Goal: Task Accomplishment & Management: Complete application form

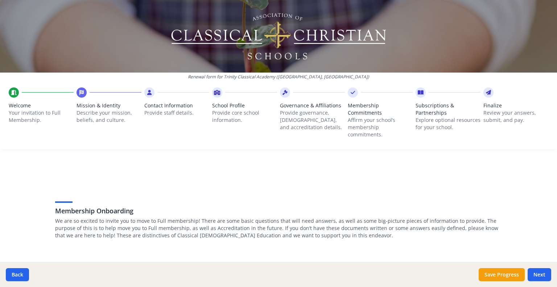
scroll to position [65, 0]
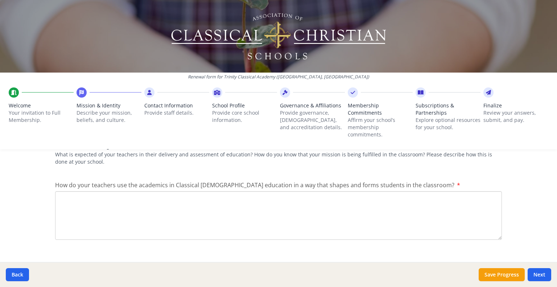
click at [76, 194] on textarea "How do your teachers use the academics in Classical [DEMOGRAPHIC_DATA] educatio…" at bounding box center [278, 215] width 447 height 49
paste textarea "Classrooms at TCA are teacher-led. The teachers provide explicit instruction in…"
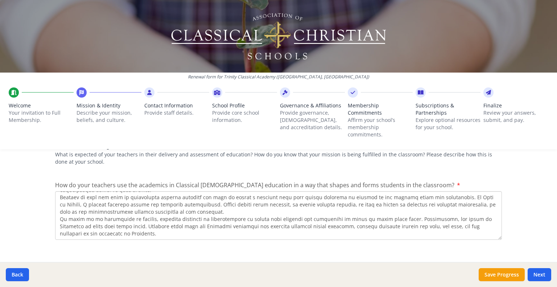
scroll to position [0, 0]
click at [130, 204] on textarea "How do your teachers use the academics in Classical [DEMOGRAPHIC_DATA] educatio…" at bounding box center [278, 215] width 447 height 49
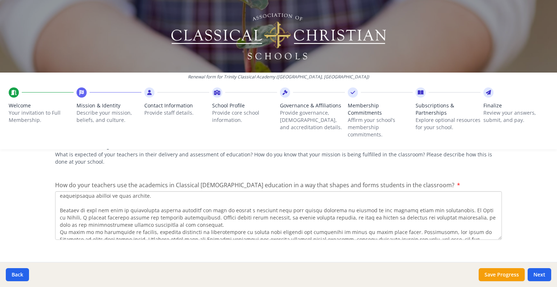
scroll to position [29, 0]
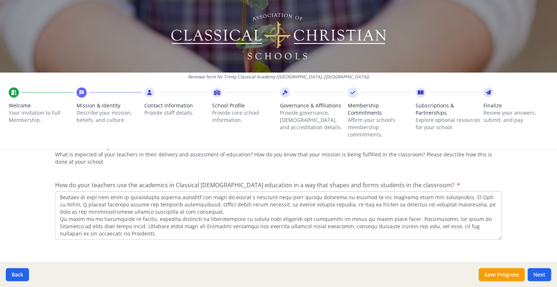
click at [186, 203] on textarea "How do your teachers use the academics in Classical [DEMOGRAPHIC_DATA] educatio…" at bounding box center [278, 215] width 447 height 49
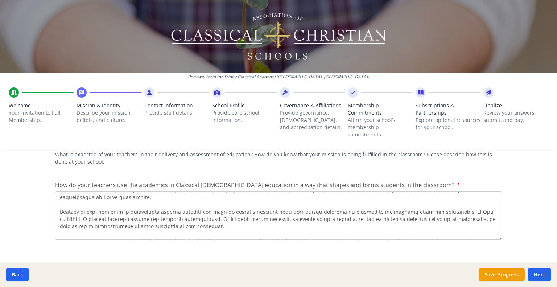
scroll to position [0, 0]
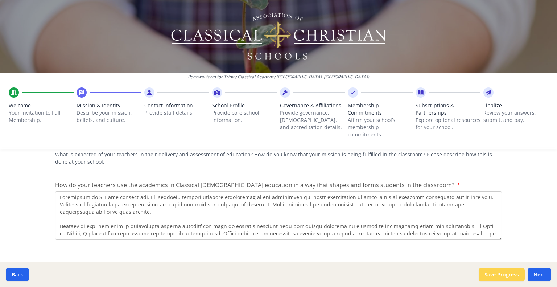
type textarea "Classrooms at TCA are teacher-led. The teachers provide explicit instruction in…"
click at [501, 272] on button "Save Progress" at bounding box center [501, 274] width 46 height 13
type textarea "Loremip Dolorsita Consect (ADI) el seddoeius te incididu Utlaboree doloremag al…"
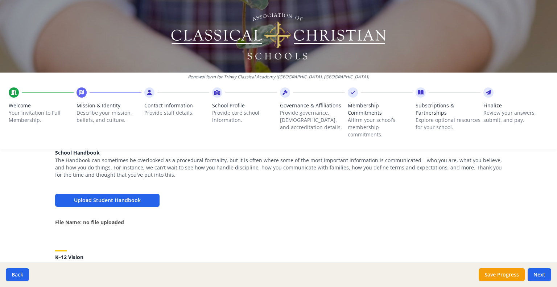
scroll to position [245, 0]
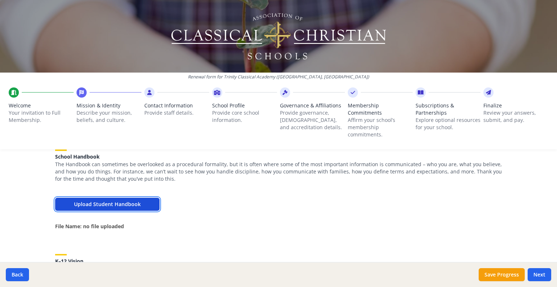
click at [120, 202] on button "Upload Student Handbook" at bounding box center [107, 204] width 104 height 13
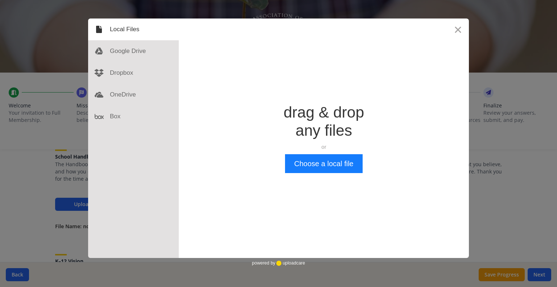
click at [346, 180] on div "Drop a file here drag & drop any files or Upload files from your computer Choos…" at bounding box center [324, 137] width 290 height 239
click at [328, 169] on button "Choose a local file" at bounding box center [323, 163] width 77 height 19
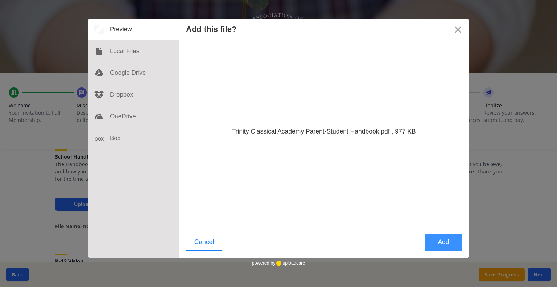
click at [440, 249] on button "Add" at bounding box center [443, 241] width 36 height 17
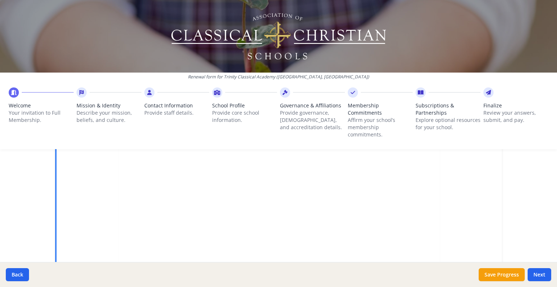
scroll to position [229, 0]
click at [535, 274] on button "Next" at bounding box center [539, 274] width 24 height 13
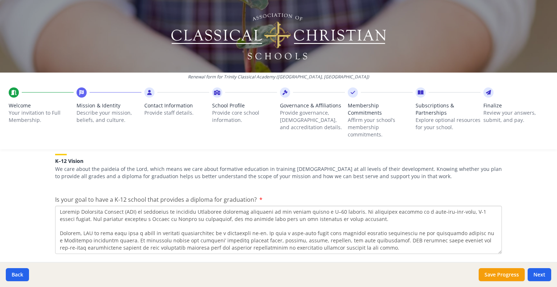
scroll to position [43, 0]
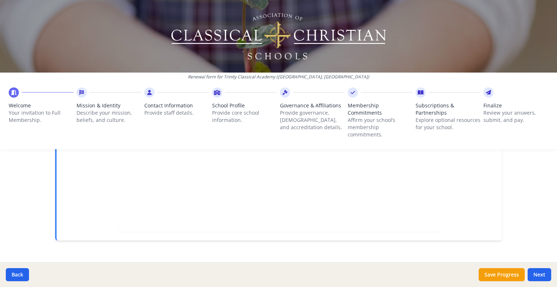
scroll to position [254, 0]
click at [537, 272] on button "Next" at bounding box center [539, 274] width 24 height 13
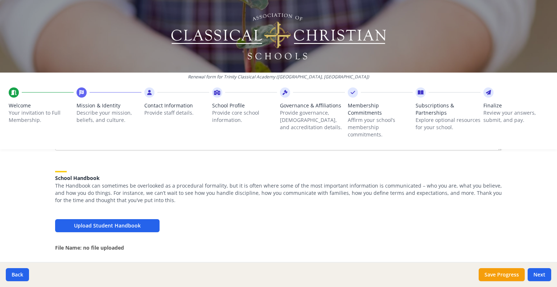
scroll to position [225, 0]
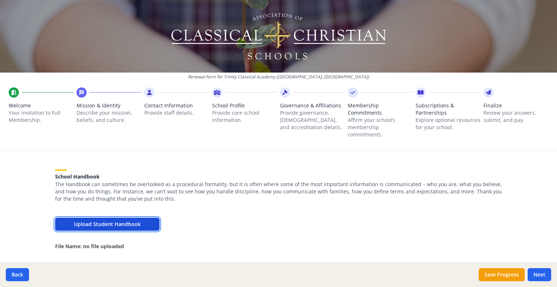
click at [106, 224] on button "Upload Student Handbook" at bounding box center [107, 223] width 104 height 13
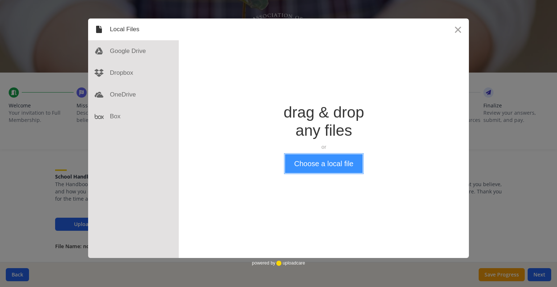
click at [325, 165] on button "Choose a local file" at bounding box center [323, 163] width 77 height 19
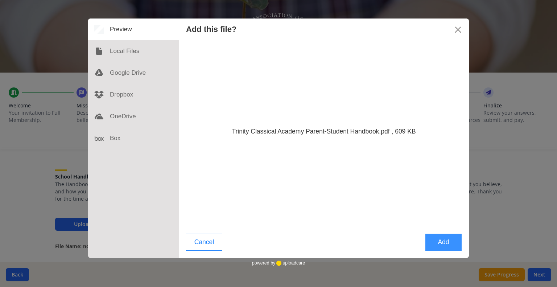
click at [443, 237] on button "Add" at bounding box center [443, 241] width 36 height 17
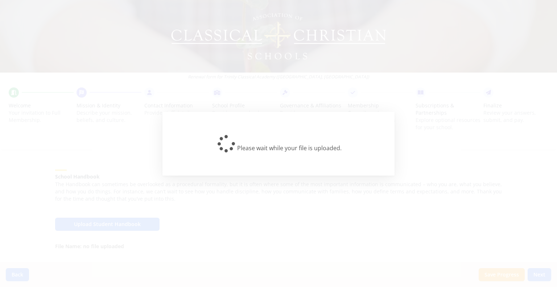
type textarea "Loremip Dolorsita Consect (ADI) el seddoeius te incididu Utlaboree doloremag al…"
type textarea "Use of Liturgy – On top of our Christian Studies curriculum, TCA structures its…"
type textarea "Classrooms at TCA are teacher-led. The teachers provide explicit instruction in…"
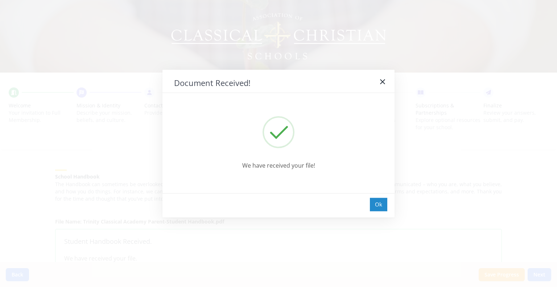
click at [384, 201] on div "Ok" at bounding box center [378, 204] width 17 height 13
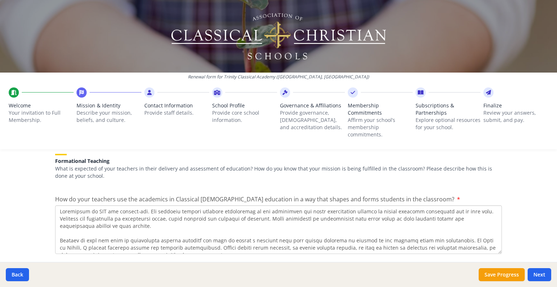
scroll to position [1047, 0]
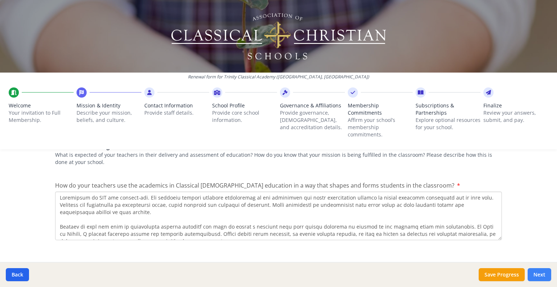
click at [536, 277] on button "Next" at bounding box center [539, 274] width 24 height 13
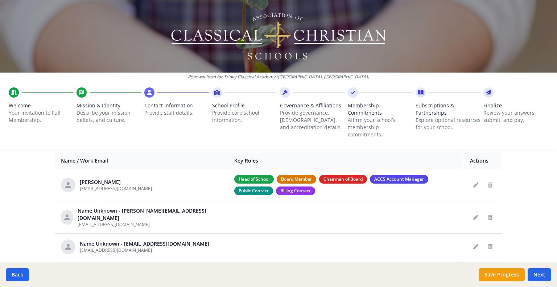
scroll to position [291, 0]
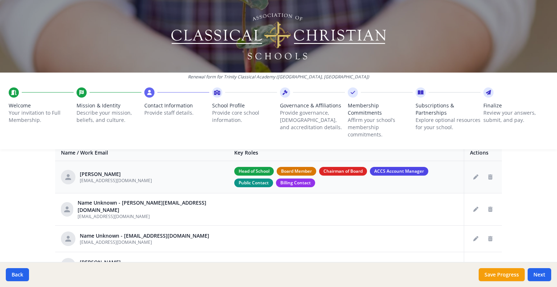
click at [234, 170] on span "Head of School" at bounding box center [254, 171] width 40 height 9
click at [491, 243] on button "Delete staff" at bounding box center [490, 239] width 12 height 12
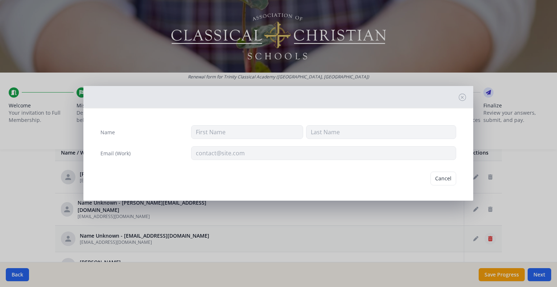
type input "[EMAIL_ADDRESS][DOMAIN_NAME]"
click at [432, 178] on button "Delete" at bounding box center [443, 178] width 25 height 14
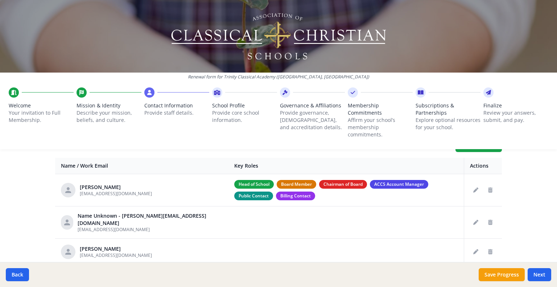
scroll to position [268, 0]
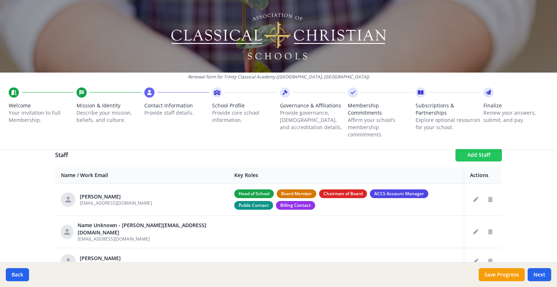
click at [482, 159] on button "Add Staff" at bounding box center [478, 154] width 46 height 13
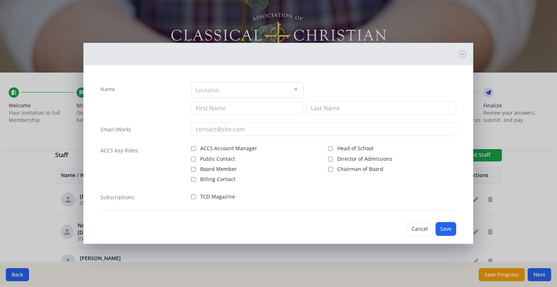
click at [217, 91] on div "Salutation" at bounding box center [247, 90] width 112 height 16
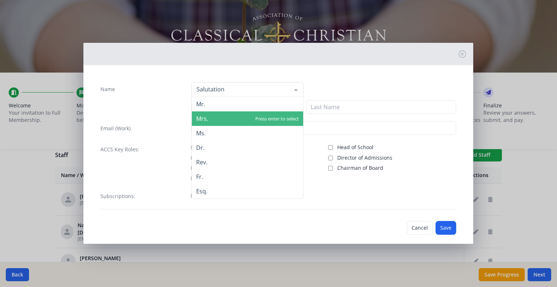
click at [216, 121] on span "Mrs." at bounding box center [247, 118] width 111 height 14
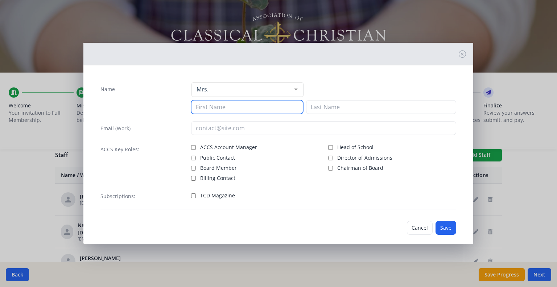
click at [207, 109] on input at bounding box center [247, 107] width 112 height 14
type input "Charlotte"
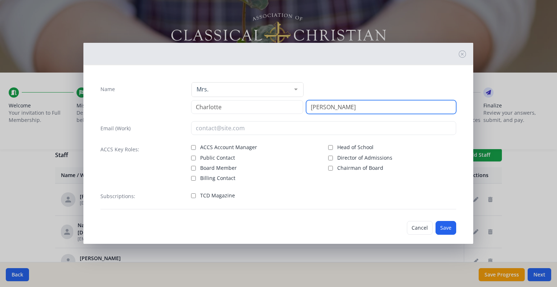
type input "Rysavy"
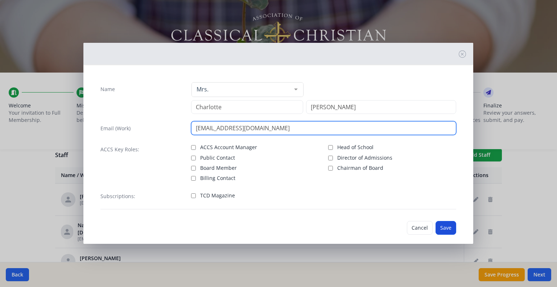
type input "bcrysavy@trinityclassicalva.com"
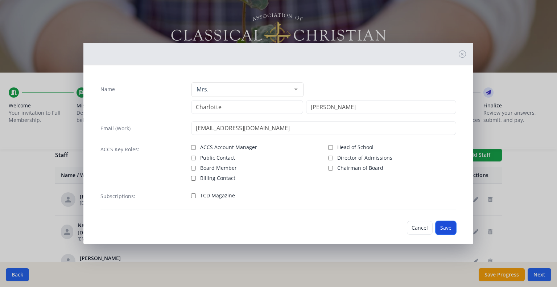
click at [443, 226] on button "Save" at bounding box center [445, 228] width 21 height 14
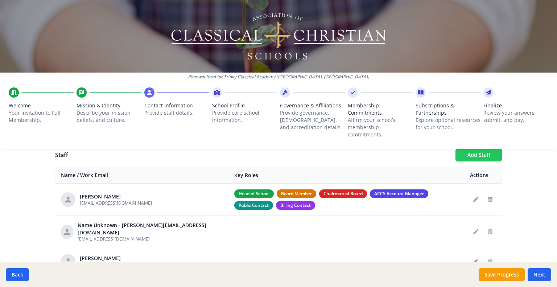
click at [465, 155] on button "Add Staff" at bounding box center [478, 154] width 46 height 13
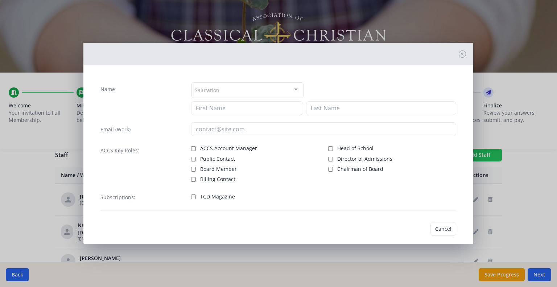
checkbox input "false"
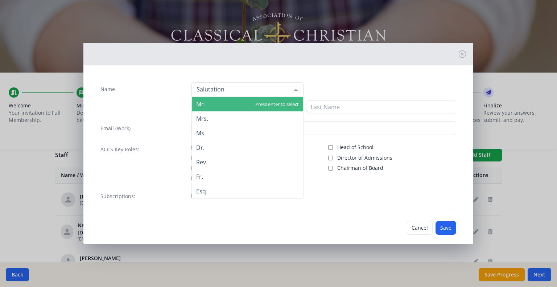
click at [235, 90] on div at bounding box center [247, 89] width 112 height 14
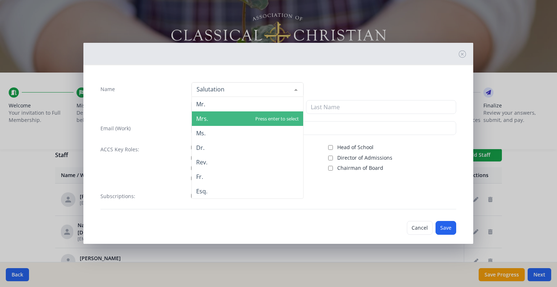
click at [206, 115] on span "Mrs." at bounding box center [202, 119] width 12 height 8
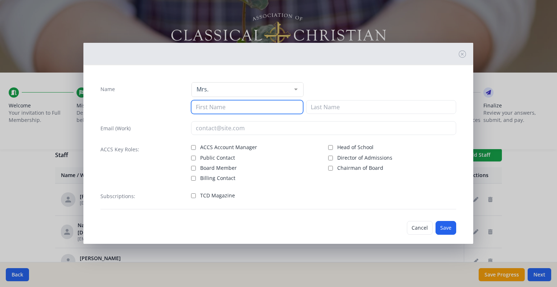
click at [222, 109] on input at bounding box center [247, 107] width 112 height 14
type input "Sarah"
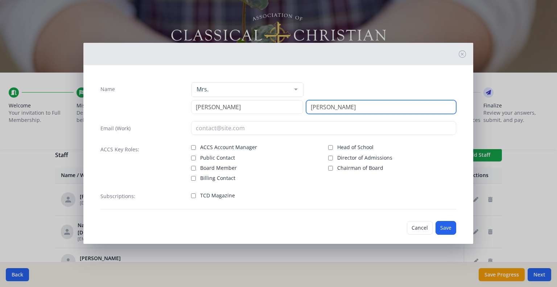
type input "Taylor"
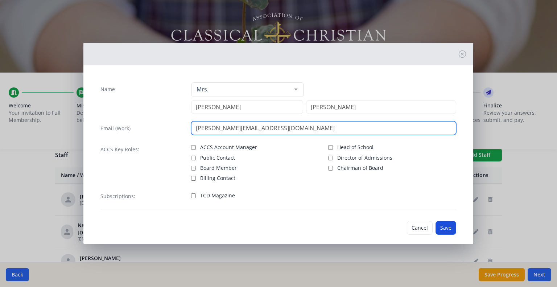
type input "staylor@trinityclassicalva.com"
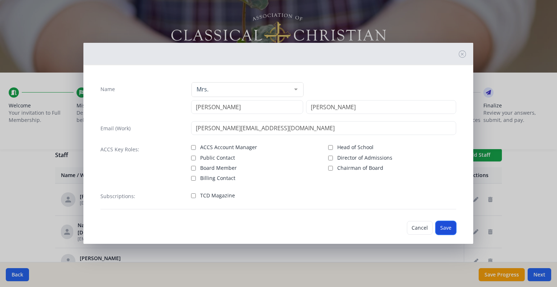
click at [439, 227] on button "Save" at bounding box center [445, 228] width 21 height 14
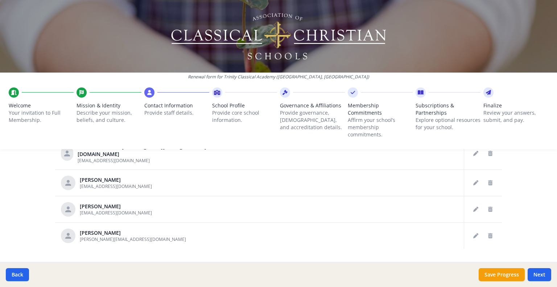
scroll to position [341, 0]
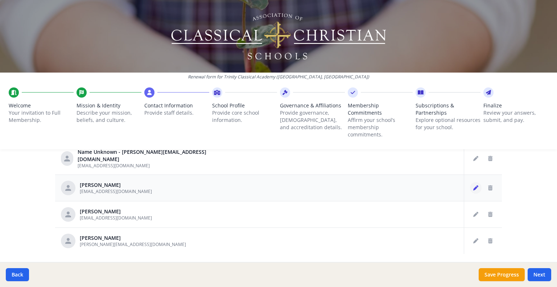
click at [473, 185] on icon "Edit staff" at bounding box center [475, 187] width 5 height 5
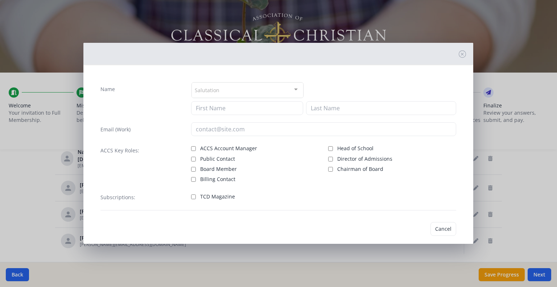
type input "Michael"
type input "Harner"
type input "[EMAIL_ADDRESS][DOMAIN_NAME]"
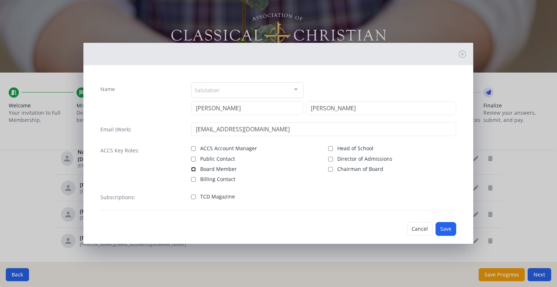
click at [191, 167] on input "Board Member" at bounding box center [193, 169] width 5 height 5
checkbox input "true"
click at [290, 92] on div at bounding box center [295, 90] width 14 height 14
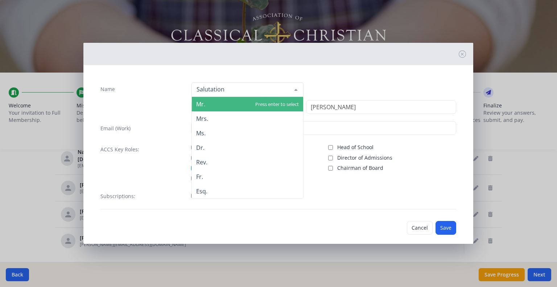
click at [240, 104] on span "Mr." at bounding box center [247, 104] width 111 height 14
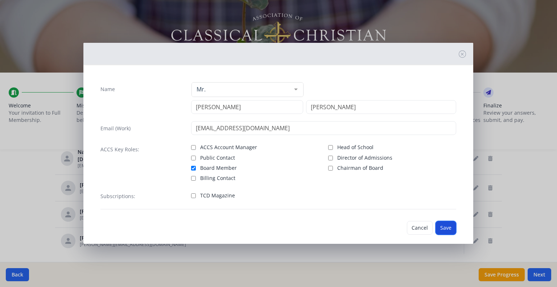
click at [438, 224] on button "Save" at bounding box center [445, 228] width 21 height 14
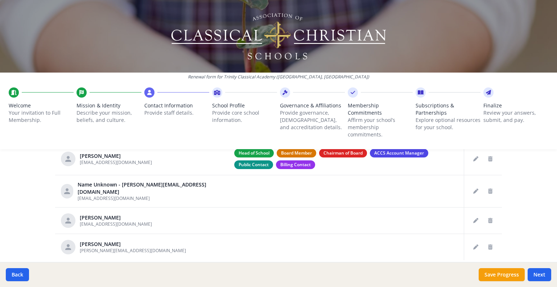
scroll to position [336, 0]
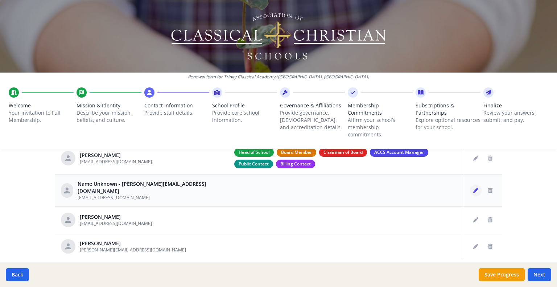
click at [473, 190] on icon "Edit staff" at bounding box center [475, 190] width 5 height 5
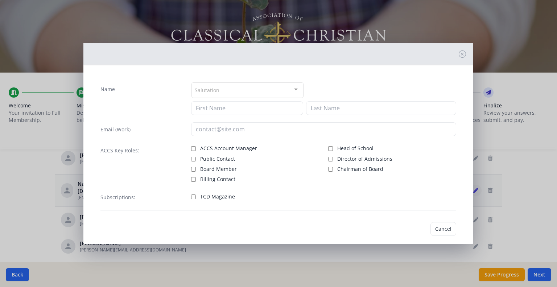
type input "[EMAIL_ADDRESS][DOMAIN_NAME]"
click at [223, 88] on div "Salutation" at bounding box center [247, 90] width 112 height 16
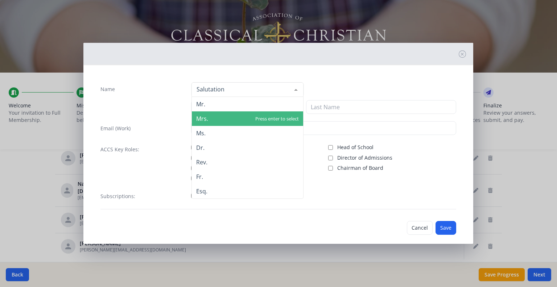
click at [212, 119] on span "Mrs." at bounding box center [247, 118] width 111 height 14
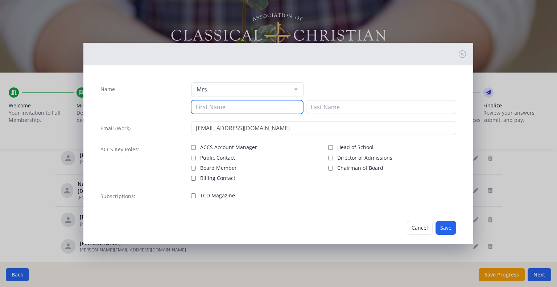
click at [205, 109] on input at bounding box center [247, 107] width 112 height 14
type input "Ashley"
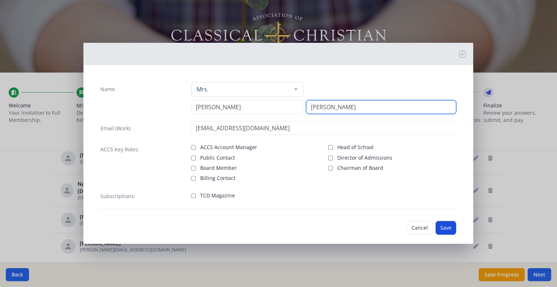
type input "Harner"
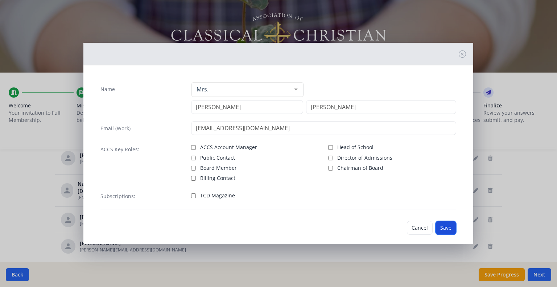
click at [440, 233] on button "Save" at bounding box center [445, 228] width 21 height 14
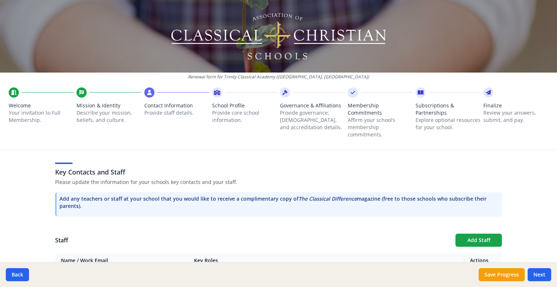
scroll to position [179, 0]
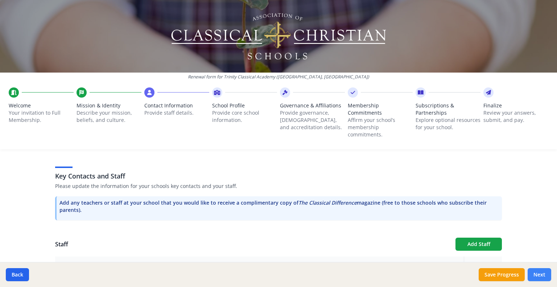
click at [534, 272] on button "Next" at bounding box center [539, 274] width 24 height 13
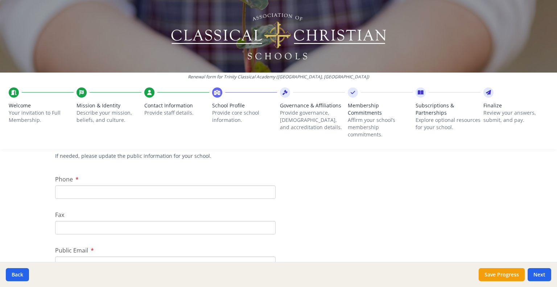
scroll to position [154, 0]
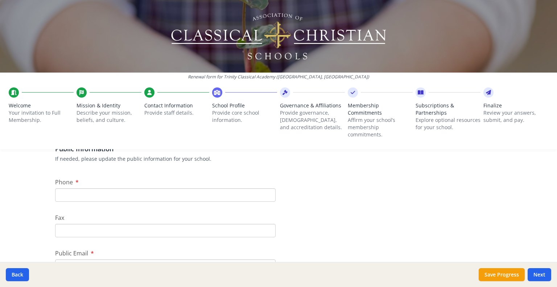
click at [84, 194] on input "Phone" at bounding box center [165, 194] width 220 height 13
type input "517 932 8335"
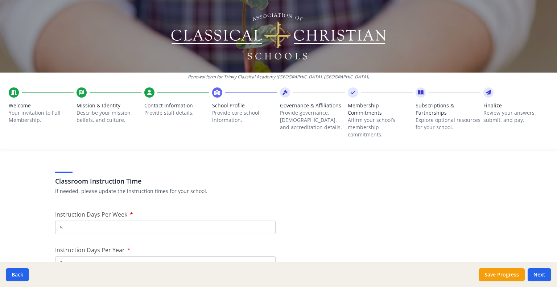
scroll to position [577, 0]
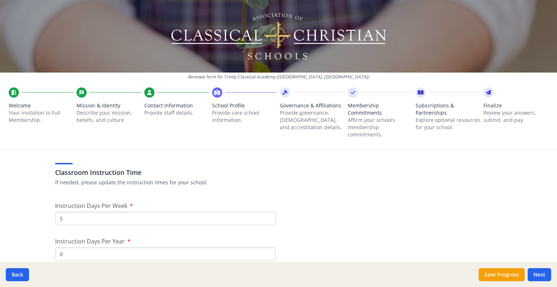
type input "[EMAIL_ADDRESS][DOMAIN_NAME]"
click at [73, 219] on input "5" at bounding box center [165, 218] width 220 height 13
type input "4"
click at [74, 255] on input "0" at bounding box center [165, 253] width 220 height 13
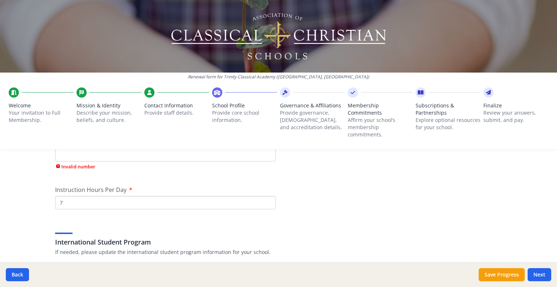
scroll to position [694, 0]
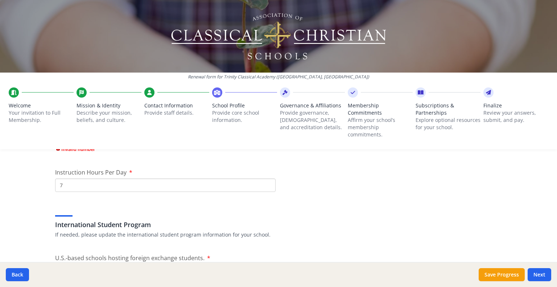
click at [78, 185] on input "7" at bounding box center [165, 184] width 220 height 13
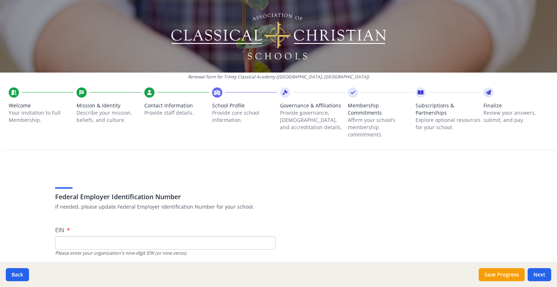
scroll to position [0, 0]
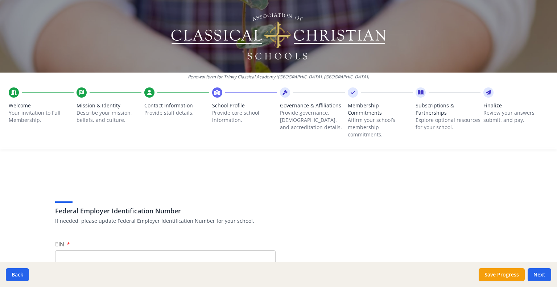
type input "5"
click at [107, 254] on input "EIN" at bounding box center [165, 256] width 220 height 13
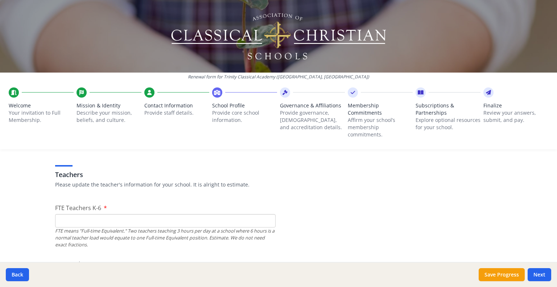
scroll to position [418, 0]
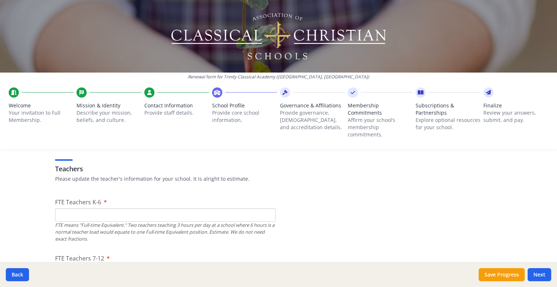
type input "99-1656512"
click at [71, 218] on input "FTE Teachers K-6" at bounding box center [165, 214] width 220 height 13
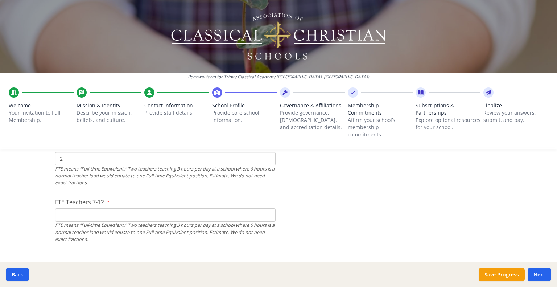
scroll to position [489, 0]
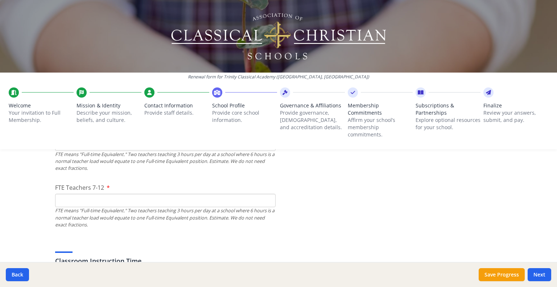
type input "2"
click at [67, 197] on input "FTE Teachers 7-12" at bounding box center [165, 200] width 220 height 13
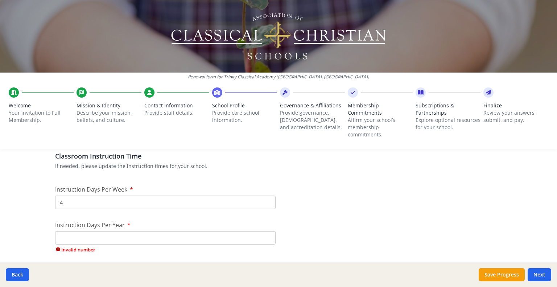
scroll to position [622, 0]
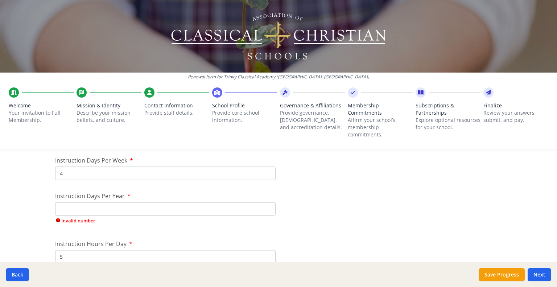
type input "1"
click at [80, 208] on input "Instruction Days Per Year" at bounding box center [165, 208] width 220 height 13
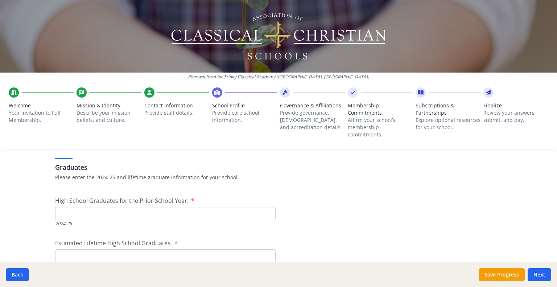
scroll to position [1027, 0]
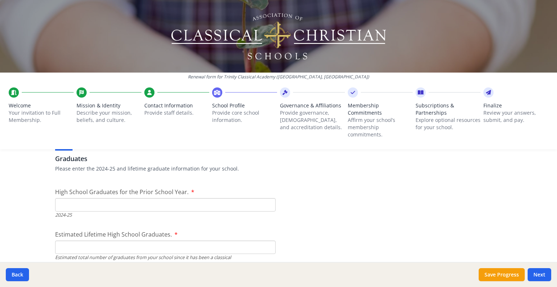
type input "134"
click at [92, 210] on input "High School Graduates for the Prior School Year." at bounding box center [165, 204] width 220 height 13
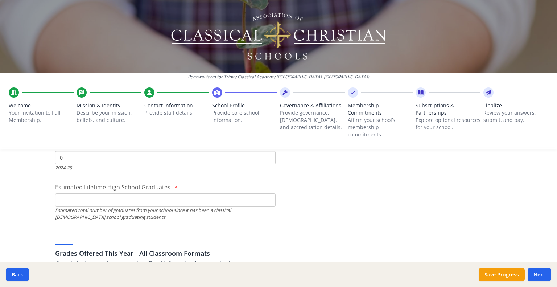
scroll to position [1091, 0]
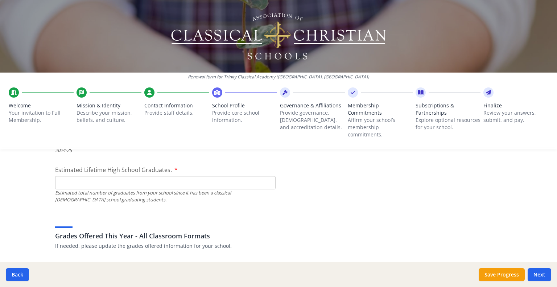
type input "0"
click at [74, 187] on input "Estimated Lifetime High School Graduates." at bounding box center [165, 182] width 220 height 13
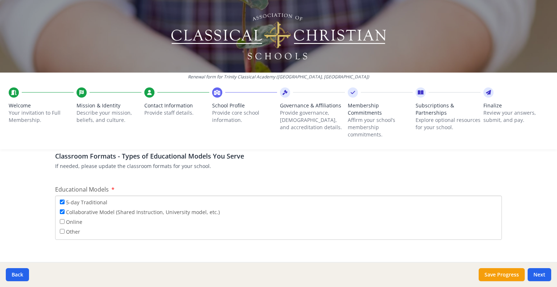
scroll to position [1300, 0]
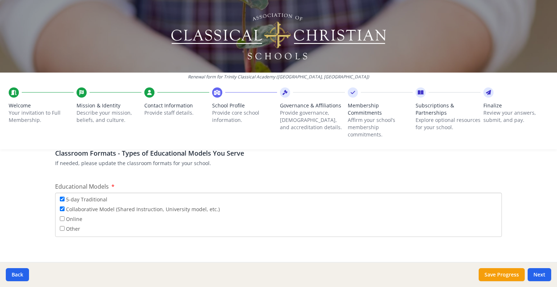
type input "0"
click at [60, 201] on label "5-day Traditional" at bounding box center [83, 199] width 47 height 8
click at [60, 201] on input "5-day Traditional" at bounding box center [62, 198] width 5 height 5
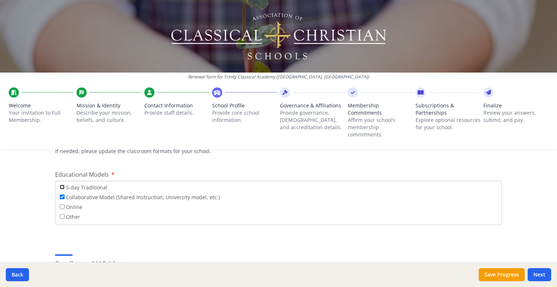
scroll to position [1309, 0]
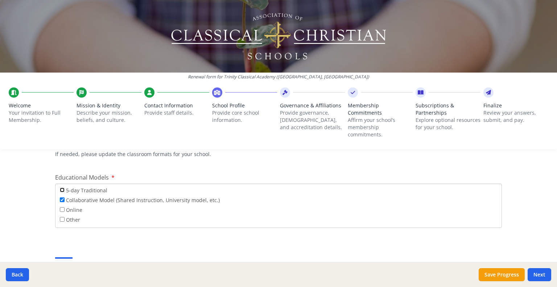
click at [60, 190] on input "5-day Traditional" at bounding box center [62, 189] width 5 height 5
checkbox input "true"
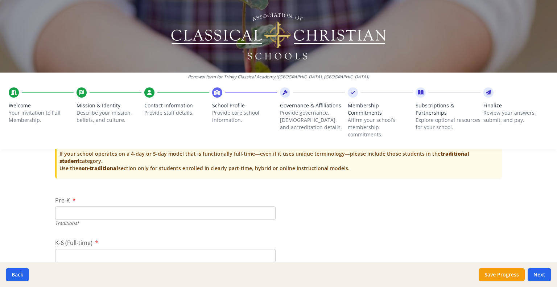
scroll to position [1512, 0]
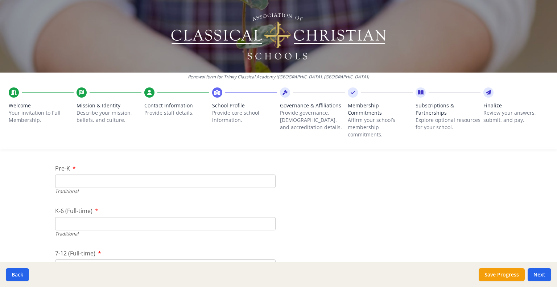
click at [65, 178] on input "Pre-K" at bounding box center [165, 180] width 220 height 13
type input "0"
click at [66, 220] on input "K-6 (Full-time)" at bounding box center [165, 223] width 220 height 13
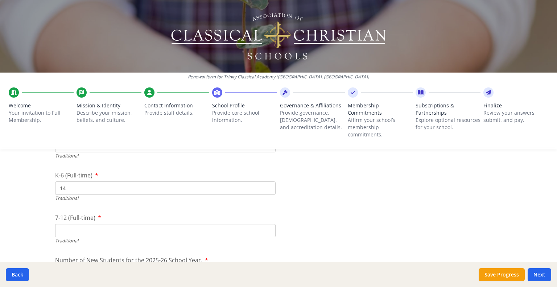
scroll to position [1559, 0]
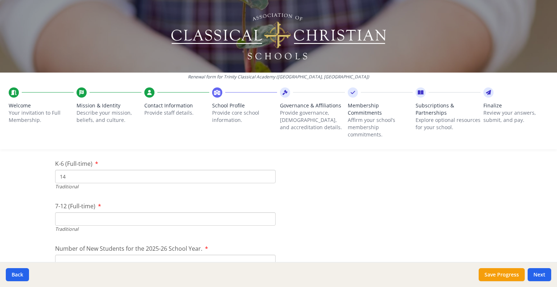
type input "14"
click at [64, 218] on input "7-12 (Full-time)" at bounding box center [165, 218] width 220 height 13
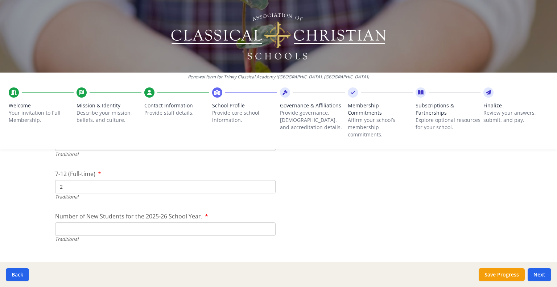
scroll to position [1606, 0]
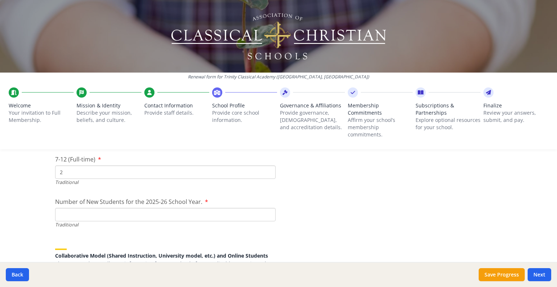
type input "2"
click at [69, 219] on input "Number of New Students for the 2025-26 School Year." at bounding box center [165, 214] width 220 height 13
type input "2"
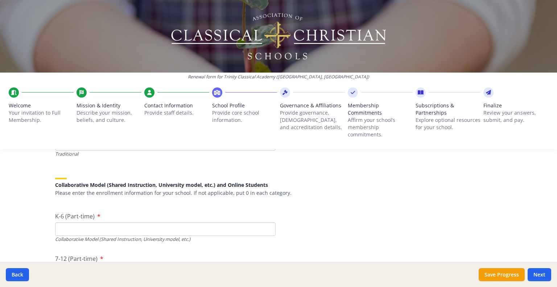
scroll to position [1685, 0]
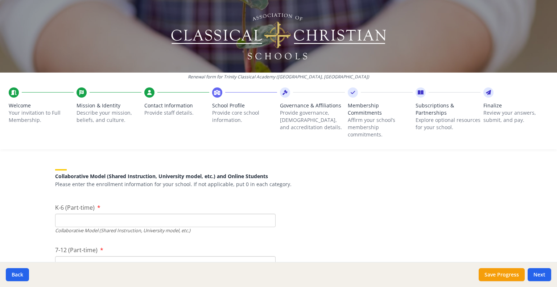
type input "3"
click at [71, 216] on input "K-6 (Part-time)" at bounding box center [165, 219] width 220 height 13
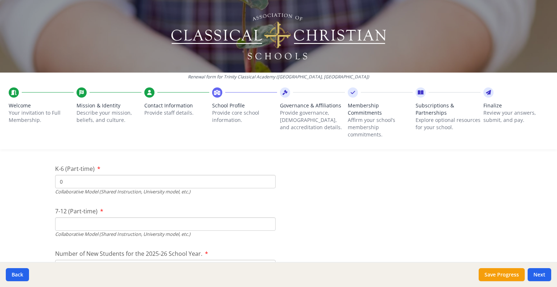
scroll to position [1741, 0]
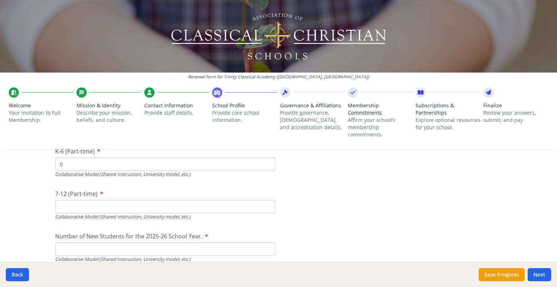
type input "0"
click at [111, 206] on input "7-12 (Part-time)" at bounding box center [165, 206] width 220 height 13
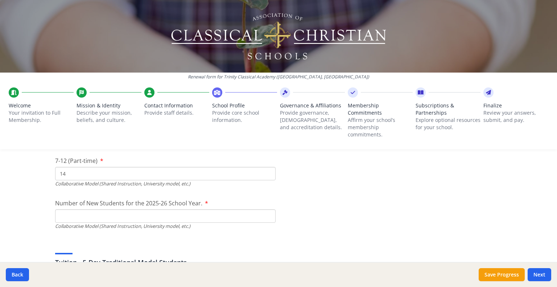
scroll to position [1801, 0]
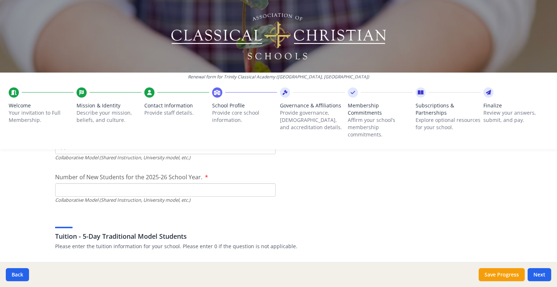
type input "14"
click at [88, 193] on input "Number of New Students for the 2025-26 School Year." at bounding box center [165, 189] width 220 height 13
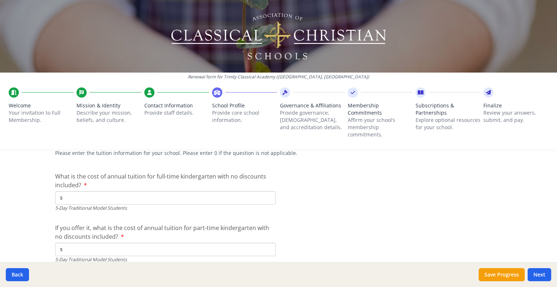
scroll to position [1908, 0]
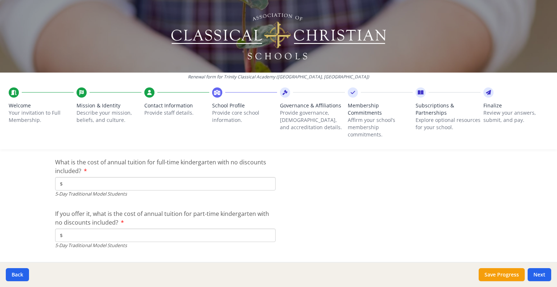
type input "3"
click at [88, 184] on input "$" at bounding box center [165, 183] width 220 height 13
type input "$6 000"
click at [84, 229] on input "$" at bounding box center [165, 234] width 220 height 13
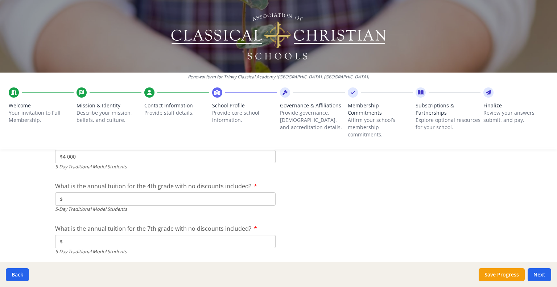
scroll to position [2001, 0]
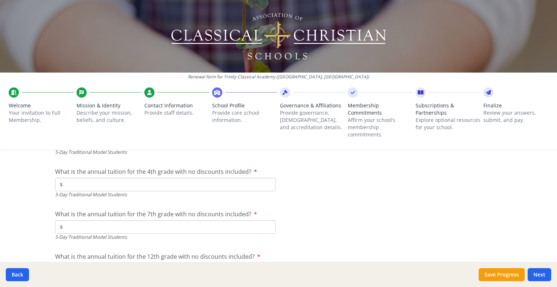
type input "$4 000"
click at [145, 183] on input "$" at bounding box center [165, 184] width 220 height 13
type input "$6 000"
click at [95, 223] on input "$" at bounding box center [165, 226] width 220 height 13
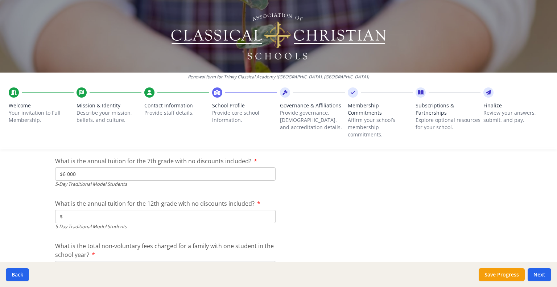
scroll to position [2077, 0]
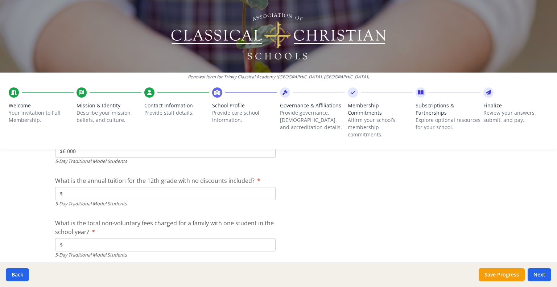
type input "$6 000"
click at [101, 191] on input "$" at bounding box center [165, 193] width 220 height 13
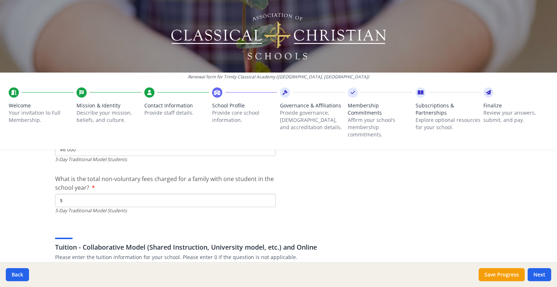
scroll to position [2124, 0]
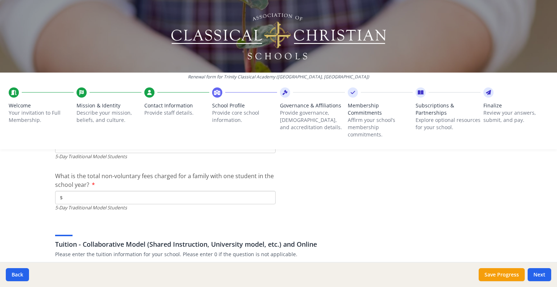
type input "$6 000"
click at [87, 198] on input "$" at bounding box center [165, 197] width 220 height 13
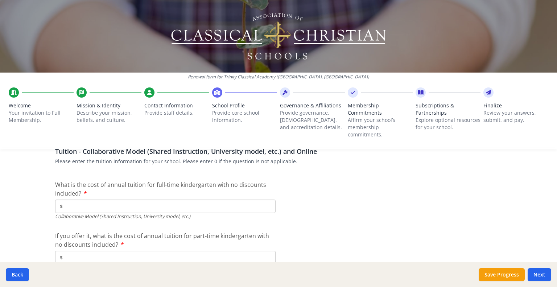
scroll to position [2225, 0]
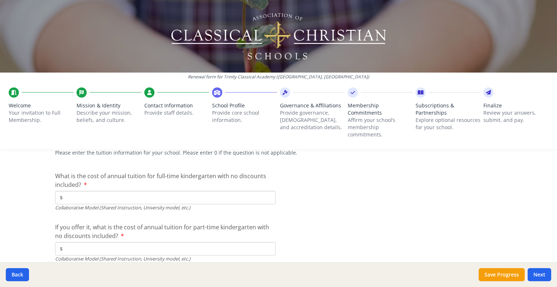
type input "$250"
click at [120, 196] on input "$" at bounding box center [165, 197] width 220 height 13
type input "$6 000"
click at [83, 248] on input "$" at bounding box center [165, 248] width 220 height 13
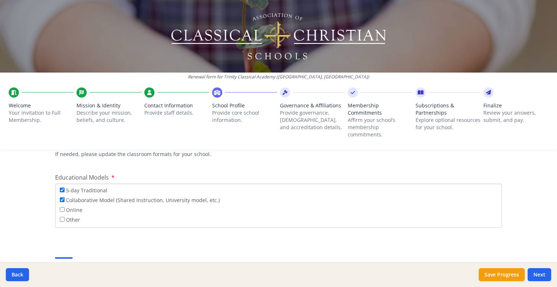
scroll to position [1307, 0]
type input "$6 000"
click at [60, 203] on input "Collaborative Model (Shared Instruction, University model, etc.)" at bounding box center [62, 202] width 5 height 5
checkbox input "false"
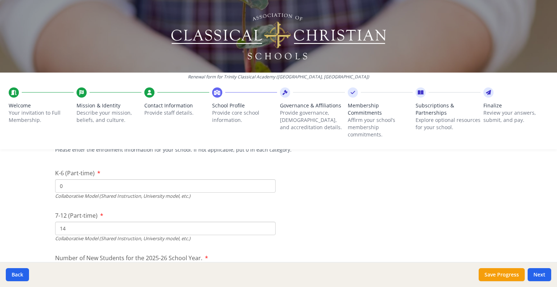
scroll to position [1743, 0]
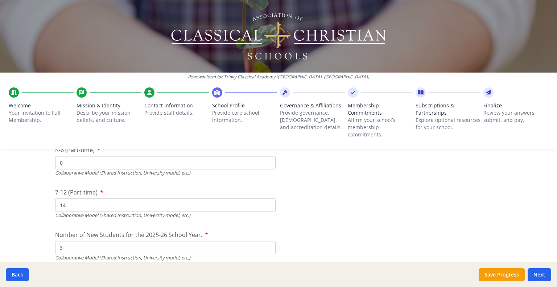
click at [71, 207] on input "14" at bounding box center [165, 204] width 220 height 13
type input "1"
type input "0"
click at [69, 245] on input "3" at bounding box center [165, 247] width 220 height 13
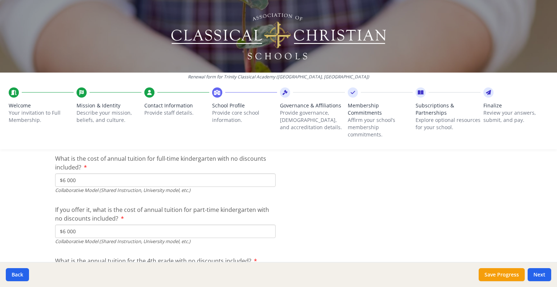
scroll to position [2251, 0]
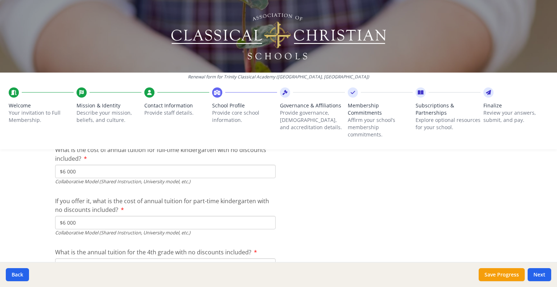
type input "0"
click at [76, 168] on input "$6 000" at bounding box center [165, 171] width 220 height 13
type input "$"
click at [86, 224] on input "$6 000" at bounding box center [165, 222] width 220 height 13
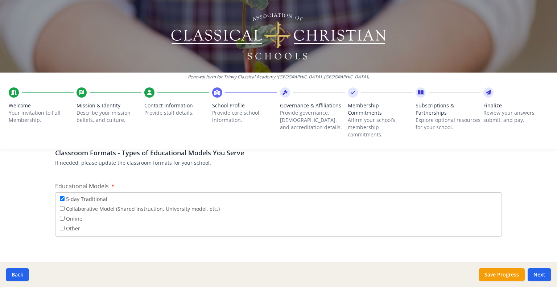
scroll to position [1304, 0]
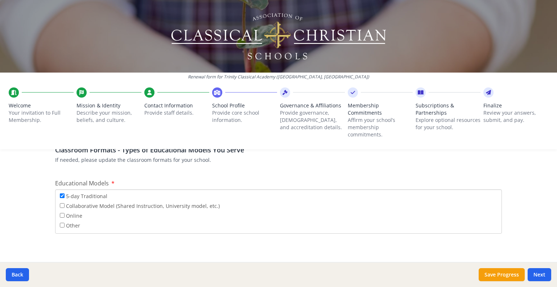
type input "$"
click at [61, 205] on input "Collaborative Model (Shared Instruction, University model, etc.)" at bounding box center [62, 205] width 5 height 5
checkbox input "true"
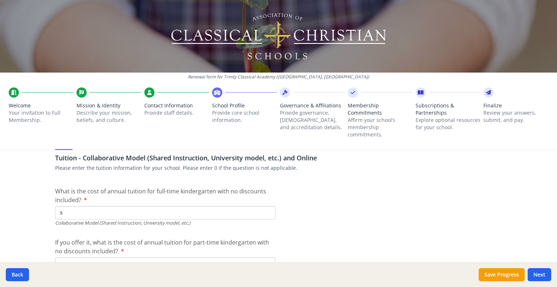
scroll to position [2216, 0]
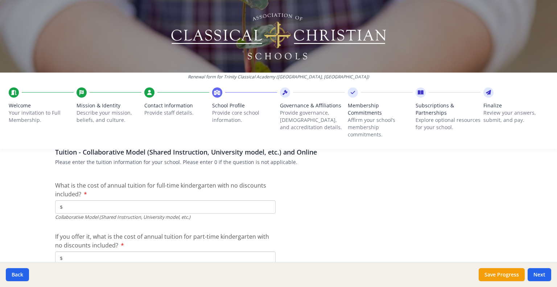
click at [69, 202] on input "$" at bounding box center [165, 206] width 220 height 13
type input "$6 000"
click at [71, 254] on input "$" at bounding box center [165, 257] width 220 height 13
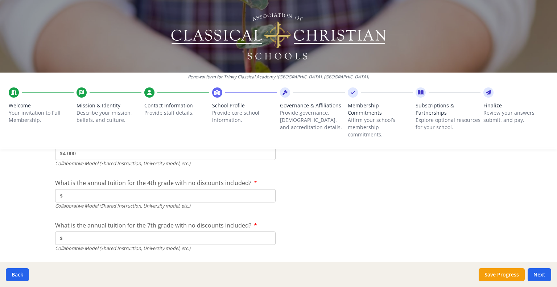
scroll to position [2324, 0]
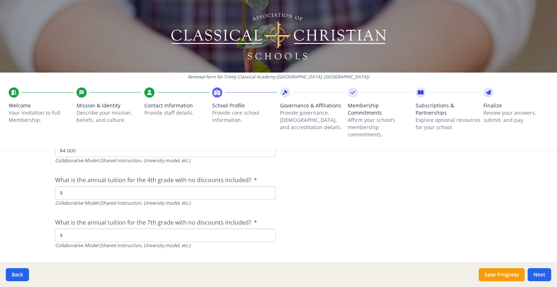
type input "$4 000"
click at [86, 195] on input "$" at bounding box center [165, 192] width 220 height 13
type input "$6 000"
click at [77, 233] on input "$" at bounding box center [165, 234] width 220 height 13
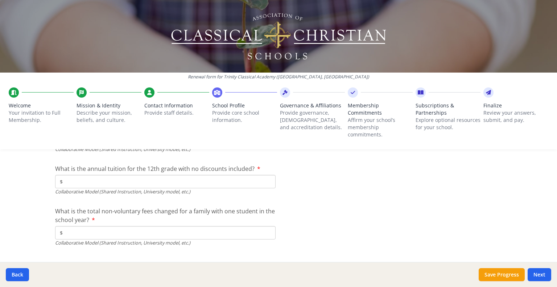
scroll to position [2431, 0]
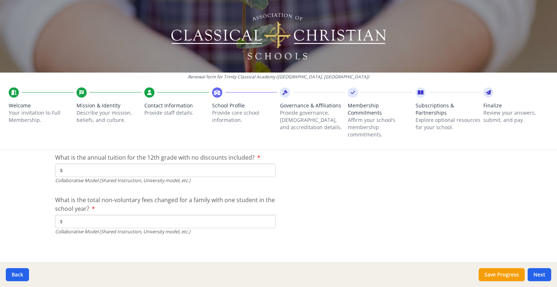
type input "$6 000"
click at [96, 170] on input "$" at bounding box center [165, 169] width 220 height 13
type input "$6 000"
click at [77, 219] on input "$" at bounding box center [165, 221] width 220 height 13
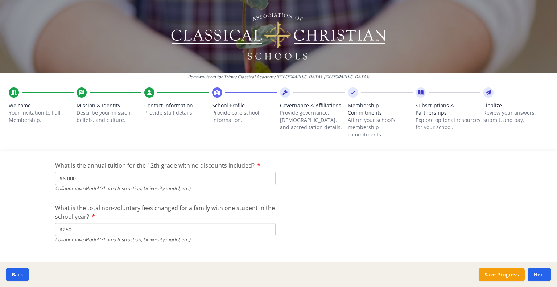
scroll to position [2434, 0]
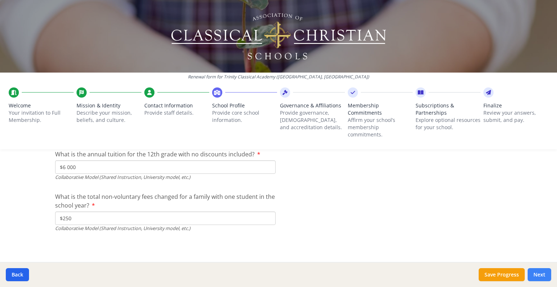
type input "$250"
click at [536, 275] on button "Next" at bounding box center [539, 274] width 24 height 13
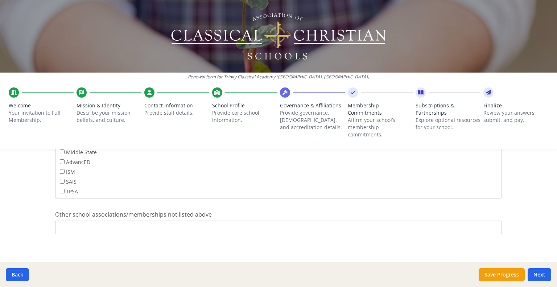
scroll to position [488, 0]
click at [71, 222] on input "Other school associations/memberships not listed above" at bounding box center [278, 224] width 447 height 13
click at [75, 226] on input "We are members of the Classical Latin School Association and an affiliate schoo…" at bounding box center [278, 224] width 447 height 13
click at [373, 225] on input "We are partner members of the Classical Latin School Association and an affilia…" at bounding box center [278, 224] width 447 height 13
click at [74, 223] on input "We are partner members of the Classical Latin School Association and an affilia…" at bounding box center [278, 224] width 447 height 13
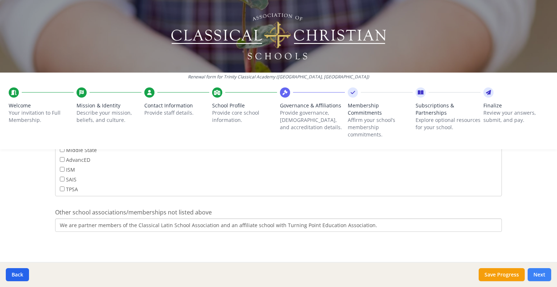
type input "We are partner members of the Classical Latin School Association and an affilia…"
click at [536, 271] on button "Next" at bounding box center [539, 274] width 24 height 13
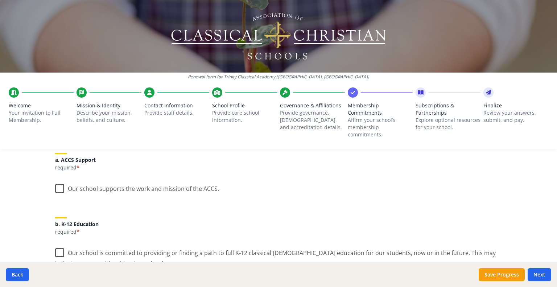
scroll to position [99, 0]
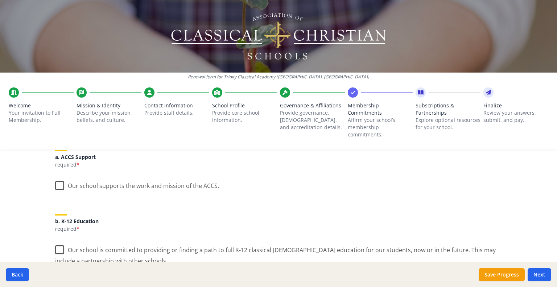
click at [55, 180] on label "Our school supports the work and mission of the ACCS." at bounding box center [137, 184] width 164 height 16
click at [0, 0] on input "Our school supports the work and mission of the ACCS." at bounding box center [0, 0] width 0 height 0
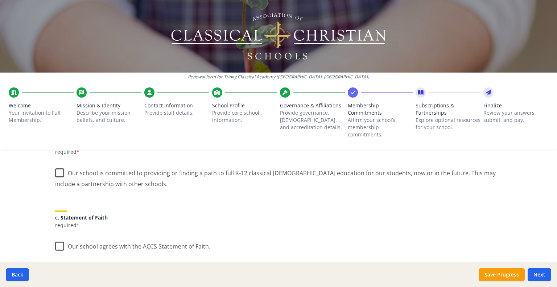
scroll to position [180, 0]
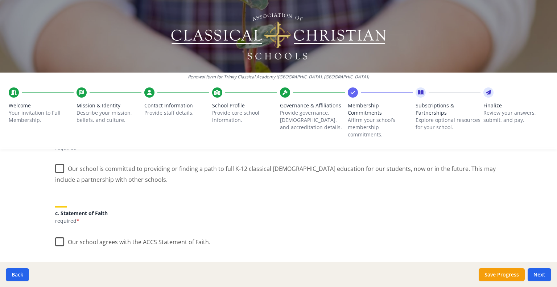
click at [59, 170] on label "Our school is committed to providing or finding a path to full K-12 classical C…" at bounding box center [278, 171] width 447 height 24
click at [0, 0] on input "Our school is committed to providing or finding a path to full K-12 classical C…" at bounding box center [0, 0] width 0 height 0
click at [58, 241] on label "Our school agrees with the ACCS Statement of Faith." at bounding box center [132, 240] width 155 height 16
click at [0, 0] on input "Our school agrees with the ACCS Statement of Faith." at bounding box center [0, 0] width 0 height 0
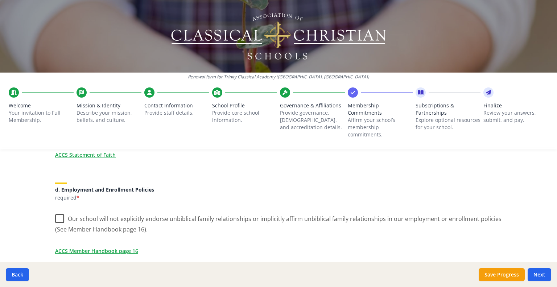
scroll to position [275, 0]
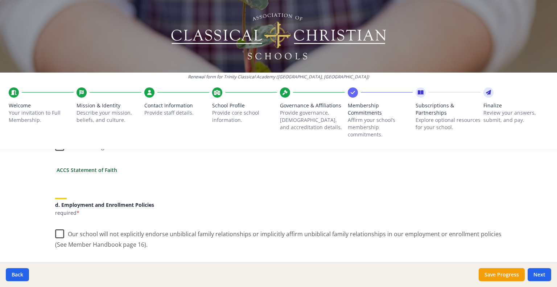
click at [78, 171] on link "ACCS Statement of Faith" at bounding box center [87, 170] width 61 height 8
click at [56, 240] on label "Our school will not explicitly endorse unbiblical family relationships or impli…" at bounding box center [278, 236] width 447 height 24
click at [0, 0] on input "Our school will not explicitly endorse unbiblical family relationships or impli…" at bounding box center [0, 0] width 0 height 0
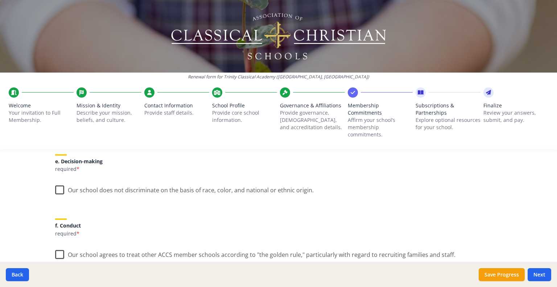
scroll to position [435, 0]
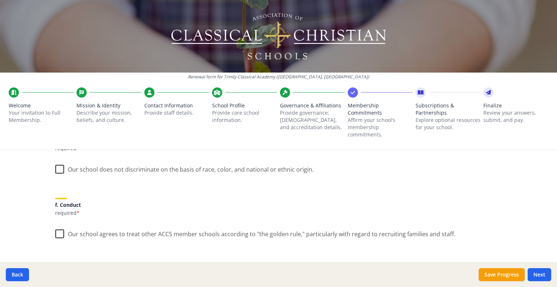
click at [57, 169] on label "Our school does not discriminate on the basis of race, color, and national or e…" at bounding box center [184, 168] width 258 height 16
click at [0, 0] on input "Our school does not discriminate on the basis of race, color, and national or e…" at bounding box center [0, 0] width 0 height 0
click at [58, 234] on label "Our school agrees to treat other ACCS member schools according to "the golden r…" at bounding box center [255, 232] width 400 height 16
click at [0, 0] on input "Our school agrees to treat other ACCS member schools according to "the golden r…" at bounding box center [0, 0] width 0 height 0
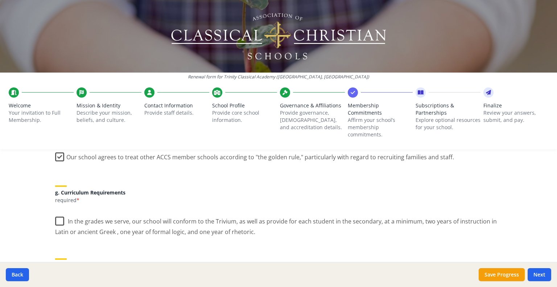
scroll to position [510, 0]
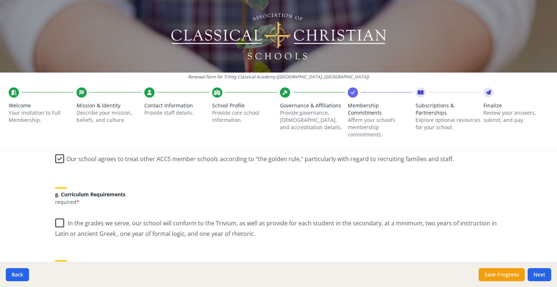
click at [55, 221] on label "In the grades we serve, our school will conform to the Trivium, as well as prov…" at bounding box center [278, 225] width 447 height 24
click at [0, 0] on input "In the grades we serve, our school will conform to the Trivium, as well as prov…" at bounding box center [0, 0] width 0 height 0
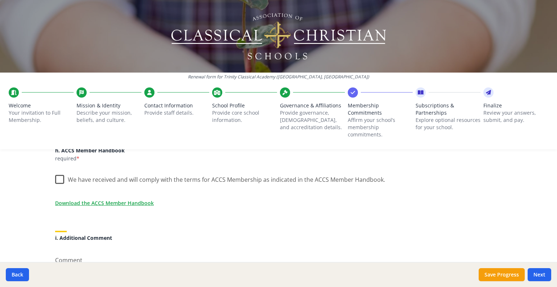
scroll to position [632, 0]
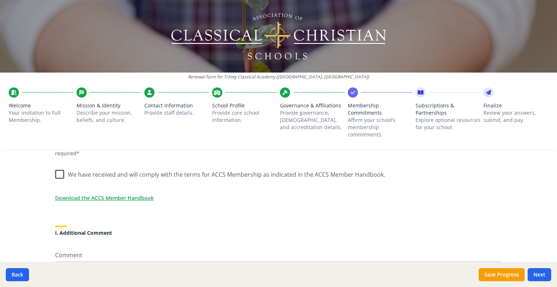
click at [124, 195] on link "Download the ACCS Member Handbook" at bounding box center [106, 198] width 99 height 8
click at [55, 172] on label "We have received and will comply with the terms for ACCS Membership as indicate…" at bounding box center [220, 173] width 330 height 16
click at [0, 0] on input "We have received and will comply with the terms for ACCS Membership as indicate…" at bounding box center [0, 0] width 0 height 0
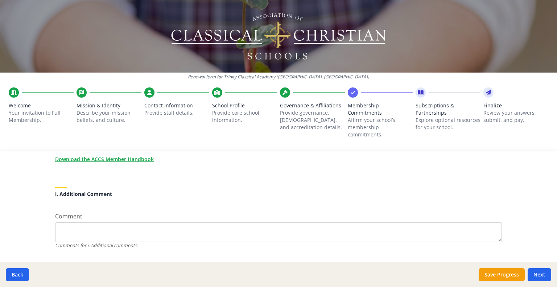
scroll to position [688, 0]
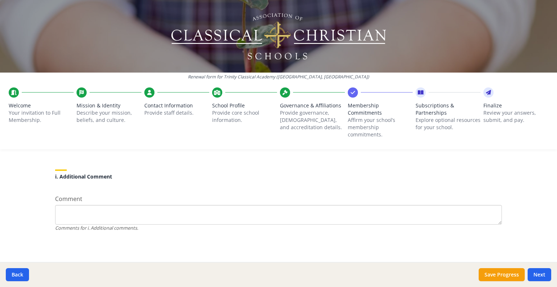
click at [93, 217] on textarea "Comment" at bounding box center [278, 215] width 447 height 20
type textarea "W"
type textarea "Y"
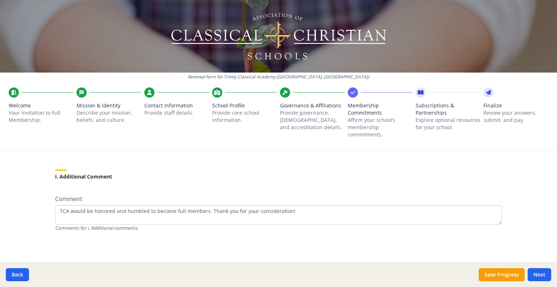
drag, startPoint x: 171, startPoint y: 211, endPoint x: 152, endPoint y: 209, distance: 18.5
click at [152, 209] on textarea "TCA would be honored and humbled to become full members. Thank you for your con…" at bounding box center [278, 215] width 447 height 20
click at [190, 215] on textarea "TCA would be honored and humbled to become full members. Thank you for your con…" at bounding box center [278, 215] width 447 height 20
drag, startPoint x: 170, startPoint y: 211, endPoint x: 152, endPoint y: 210, distance: 17.8
click at [152, 210] on textarea "TCA would be honored and humbled to become full members. Thank you for your con…" at bounding box center [278, 215] width 447 height 20
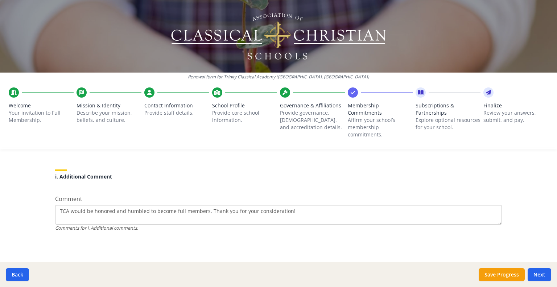
click at [203, 211] on textarea "TCA would be honored and humbled to become full members. Thank you for your con…" at bounding box center [278, 215] width 447 height 20
click at [324, 214] on textarea "TCA would be honored and humbled to become full members with ACCS. Thank you fo…" at bounding box center [278, 215] width 447 height 20
type textarea "TCA would be honored and humbled to become full members with ACCS. Thank you fo…"
click at [541, 274] on button "Next" at bounding box center [539, 274] width 24 height 13
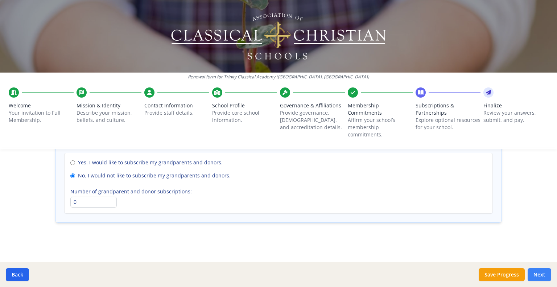
scroll to position [555, 0]
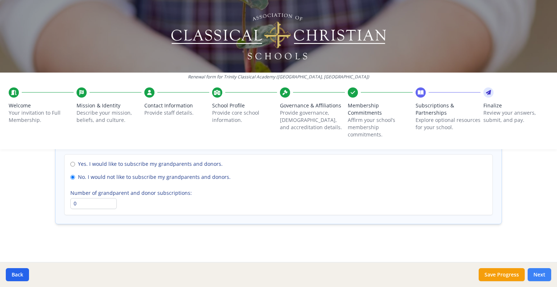
click at [538, 273] on button "Next" at bounding box center [539, 274] width 24 height 13
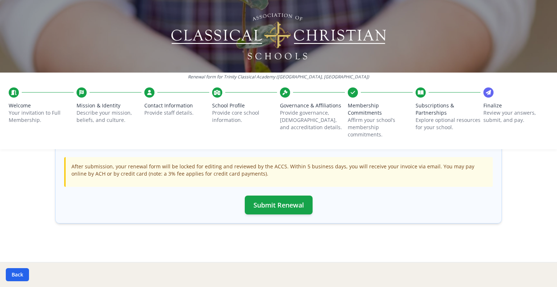
scroll to position [123, 0]
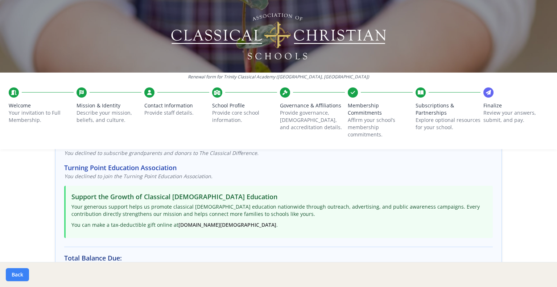
click at [23, 269] on button "Back" at bounding box center [17, 274] width 23 height 13
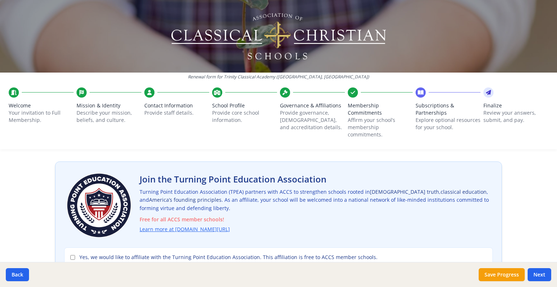
scroll to position [59, 0]
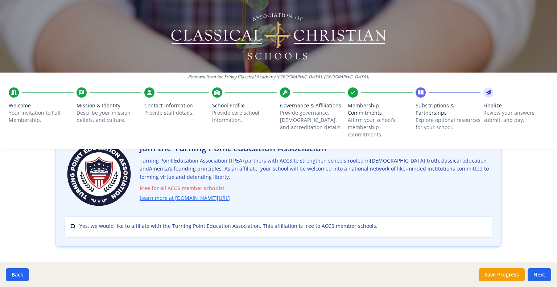
click at [70, 224] on input "Yes, we would like to affiliate with the Turning Point Education Association. T…" at bounding box center [72, 226] width 5 height 5
click at [70, 226] on input "Yes, we would like to affiliate with the Turning Point Education Association. T…" at bounding box center [72, 226] width 5 height 5
checkbox input "false"
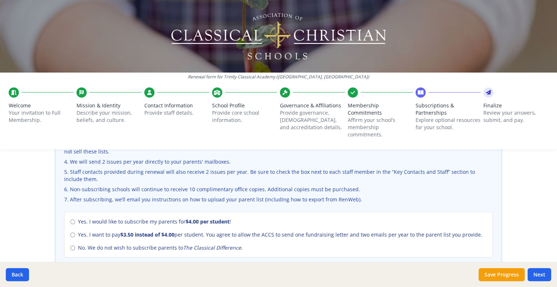
scroll to position [283, 0]
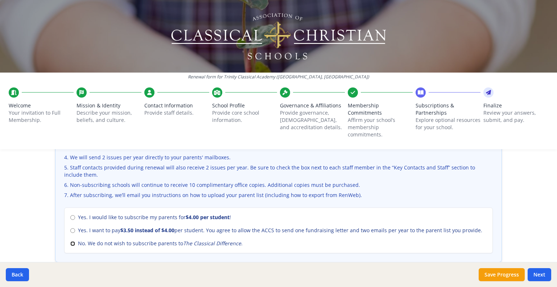
click at [72, 245] on input "No. We do not wish to subscribe parents to The Classical Difference ." at bounding box center [72, 243] width 5 height 5
radio input "true"
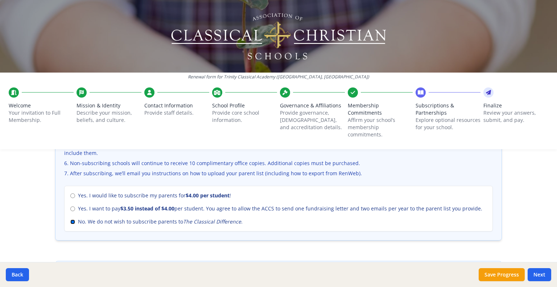
scroll to position [306, 0]
click at [67, 192] on div "Yes. I would like to subscribe my parents for $4.00 per student ! Yes. I want t…" at bounding box center [278, 208] width 428 height 46
click at [70, 194] on input "Yes. I would like to subscribe my parents for $4.00 per student !" at bounding box center [72, 194] width 5 height 5
radio input "true"
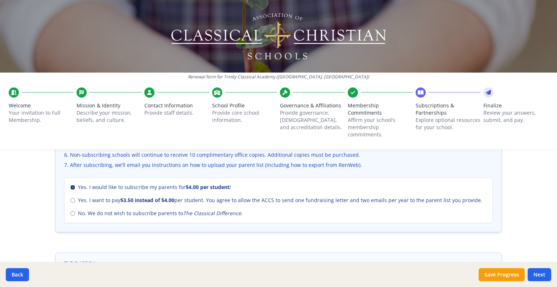
scroll to position [315, 0]
click at [72, 210] on label "No. We do not wish to subscribe parents to The Classical Difference ." at bounding box center [278, 211] width 416 height 7
click at [72, 210] on input "No. We do not wish to subscribe parents to The Classical Difference ." at bounding box center [72, 212] width 5 height 5
radio input "true"
radio input "false"
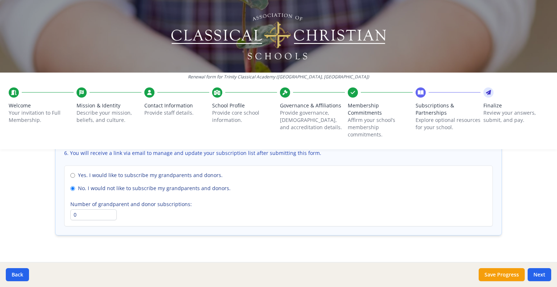
scroll to position [555, 0]
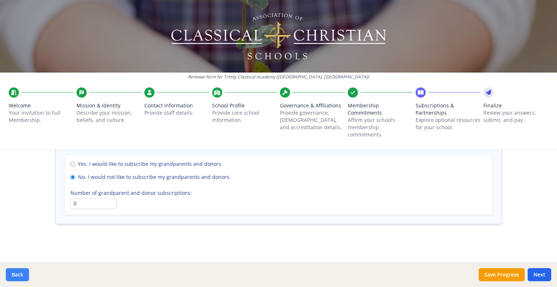
click at [22, 277] on button "Back" at bounding box center [17, 274] width 23 height 13
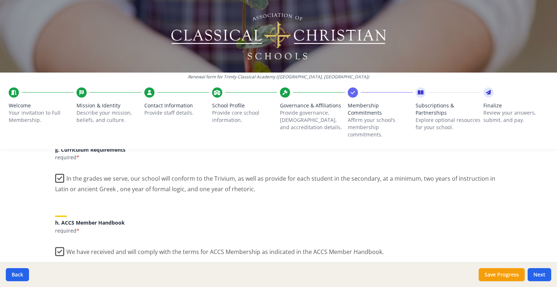
scroll to position [688, 0]
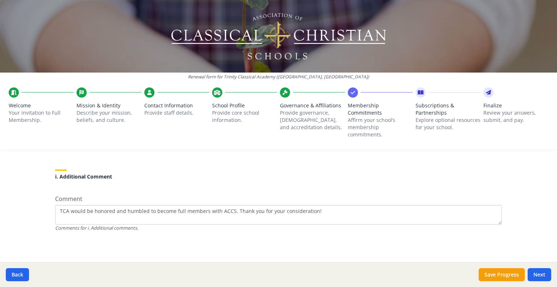
click at [230, 210] on textarea "TCA would be honored and humbled to become full members with ACCS. Thank you fo…" at bounding box center [278, 215] width 447 height 20
click at [134, 217] on textarea "TCA would be honored and humbled to become full members with ACCS. Thank you fo…" at bounding box center [278, 215] width 447 height 20
click at [340, 211] on textarea "TCA would be honored and humbled to become full members with ACCS. Thank you fo…" at bounding box center [278, 215] width 447 height 20
click at [435, 211] on textarea "TCA would be honored and humbled to become full members with ACCS. Thank you fo…" at bounding box center [278, 215] width 447 height 20
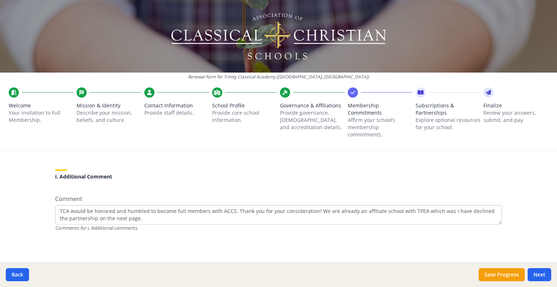
click at [439, 212] on textarea "TCA would be honored and humbled to become full members with ACCS. Thank you fo…" at bounding box center [278, 215] width 447 height 20
click at [443, 209] on textarea "TCA would be honored and humbled to become full members with ACCS. Thank you fo…" at bounding box center [278, 215] width 447 height 20
click at [134, 216] on textarea "TCA would be honored and humbled to become full members with ACCS. Thank you fo…" at bounding box center [278, 215] width 447 height 20
type textarea "TCA would be honored and humbled to become full members with ACCS. Thank you fo…"
click at [537, 274] on button "Next" at bounding box center [539, 274] width 24 height 13
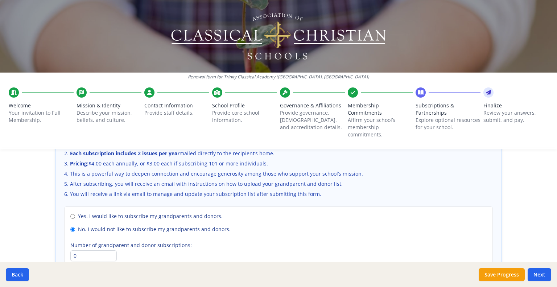
scroll to position [547, 0]
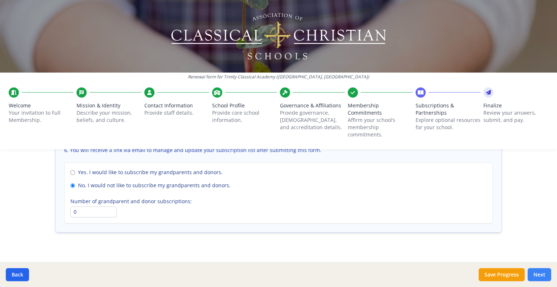
click at [535, 275] on button "Next" at bounding box center [539, 274] width 24 height 13
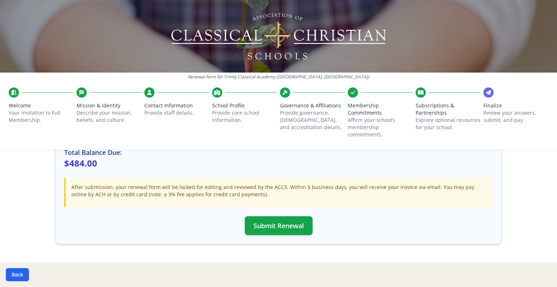
scroll to position [249, 0]
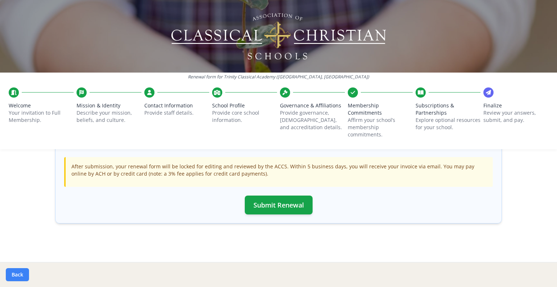
click at [14, 274] on button "Back" at bounding box center [17, 274] width 23 height 13
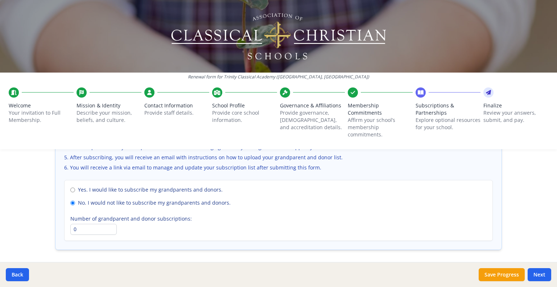
scroll to position [555, 0]
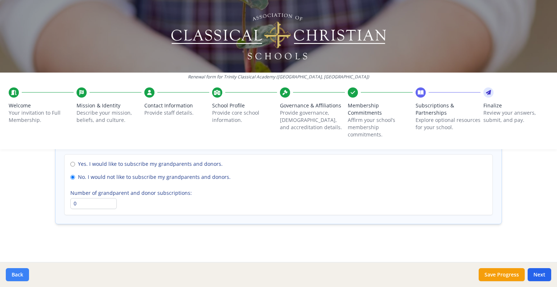
click at [26, 274] on button "Back" at bounding box center [17, 274] width 23 height 13
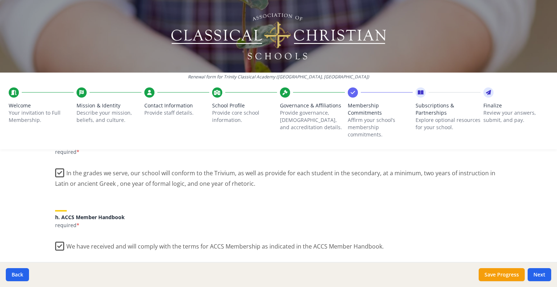
scroll to position [688, 0]
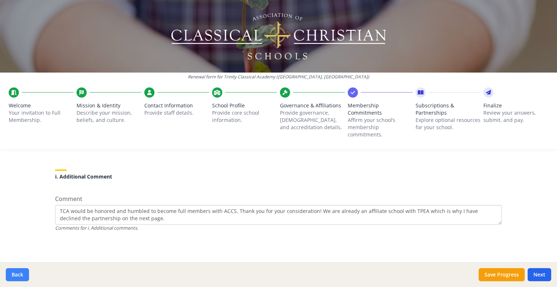
click at [17, 275] on button "Back" at bounding box center [17, 274] width 23 height 13
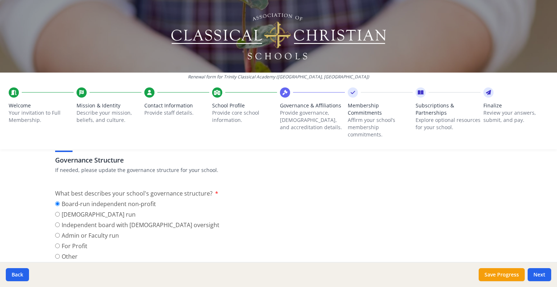
scroll to position [0, 0]
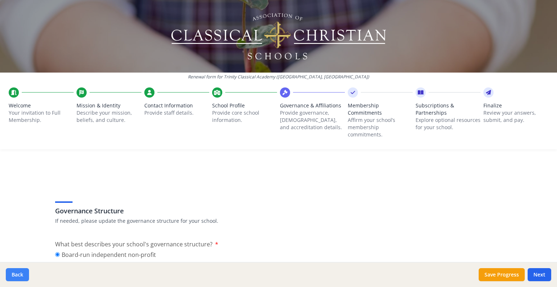
click at [20, 278] on button "Back" at bounding box center [17, 274] width 23 height 13
type input "517 932 8335"
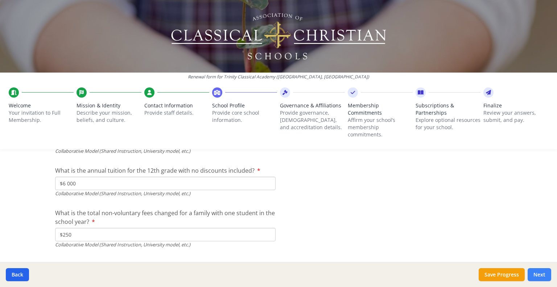
click at [542, 273] on button "Next" at bounding box center [539, 274] width 24 height 13
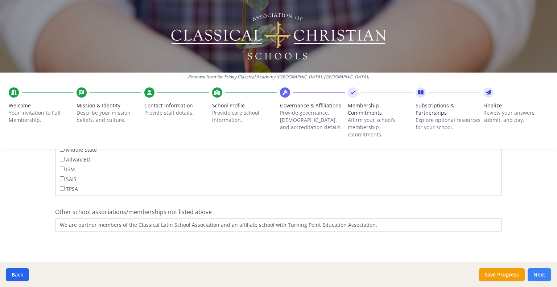
scroll to position [488, 0]
click at [542, 273] on button "Next" at bounding box center [539, 274] width 24 height 13
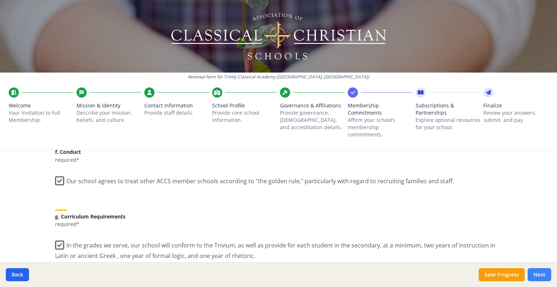
click at [542, 273] on button "Next" at bounding box center [539, 274] width 24 height 13
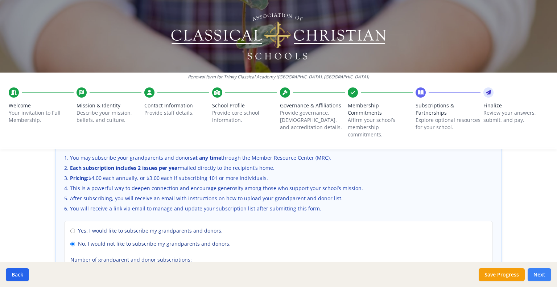
click at [542, 273] on button "Next" at bounding box center [539, 274] width 24 height 13
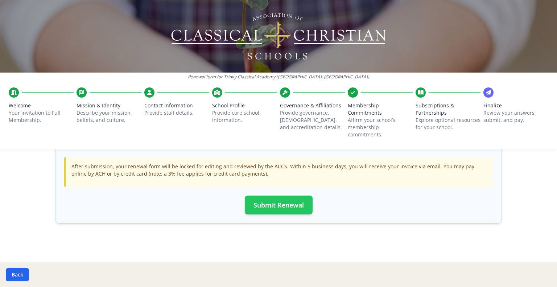
click at [284, 205] on button "Submit Renewal" at bounding box center [279, 204] width 68 height 19
